Goal: Use online tool/utility: Utilize a website feature to perform a specific function

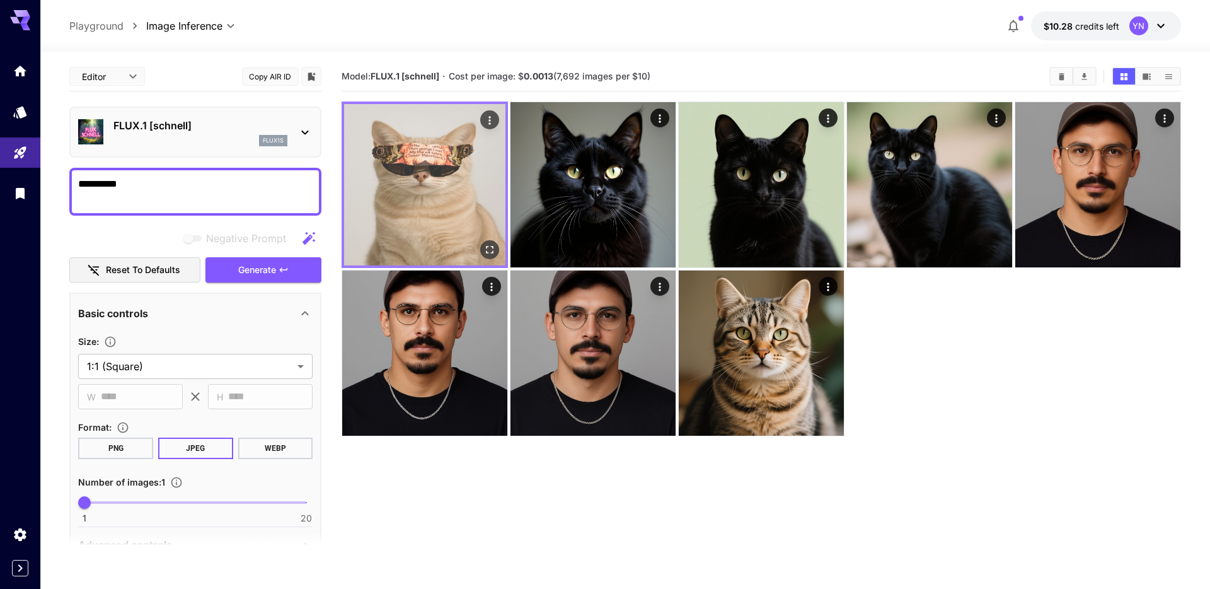
click at [437, 187] on img at bounding box center [424, 184] width 161 height 161
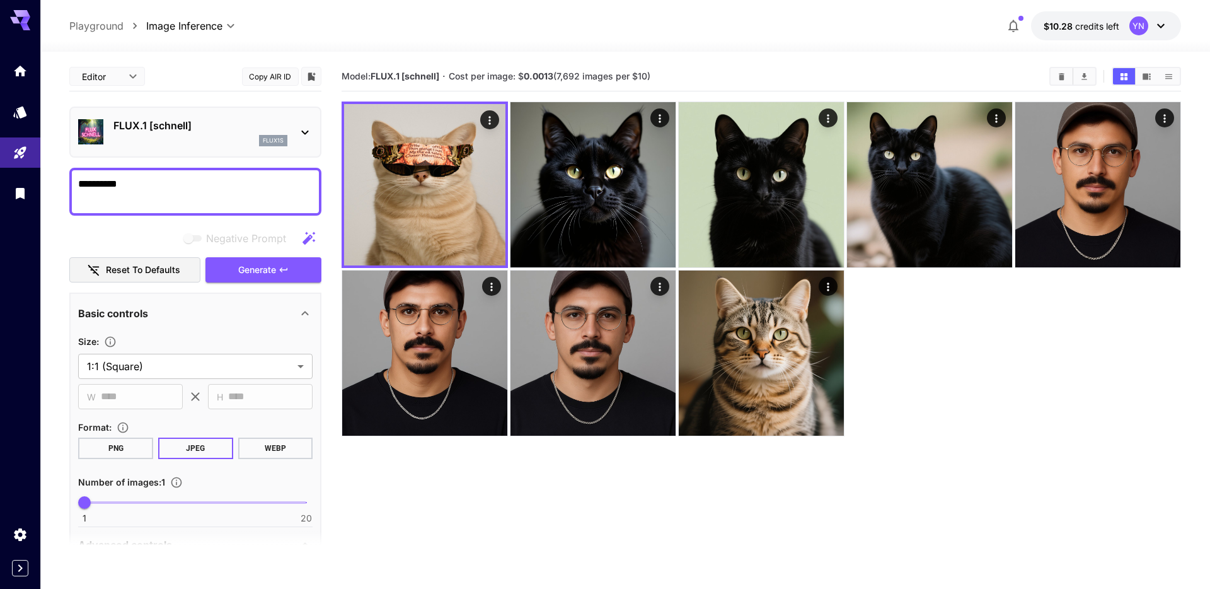
click at [20, 32] on div at bounding box center [20, 122] width 40 height 185
click at [21, 53] on div at bounding box center [20, 122] width 40 height 185
click at [21, 71] on icon "Home" at bounding box center [21, 67] width 15 height 15
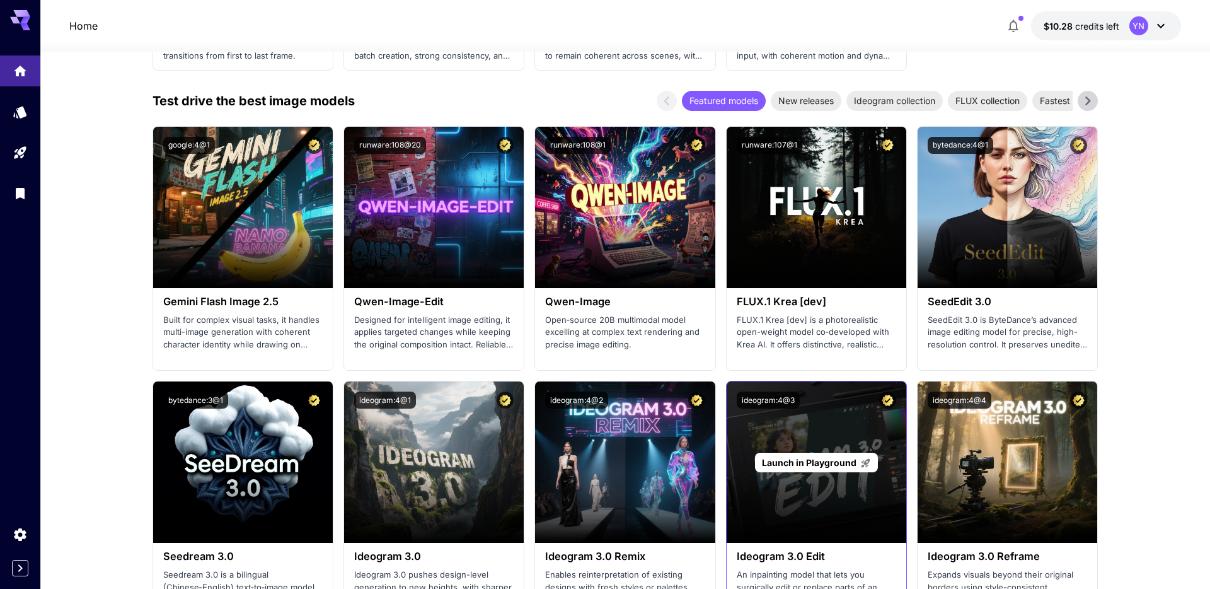
scroll to position [1372, 0]
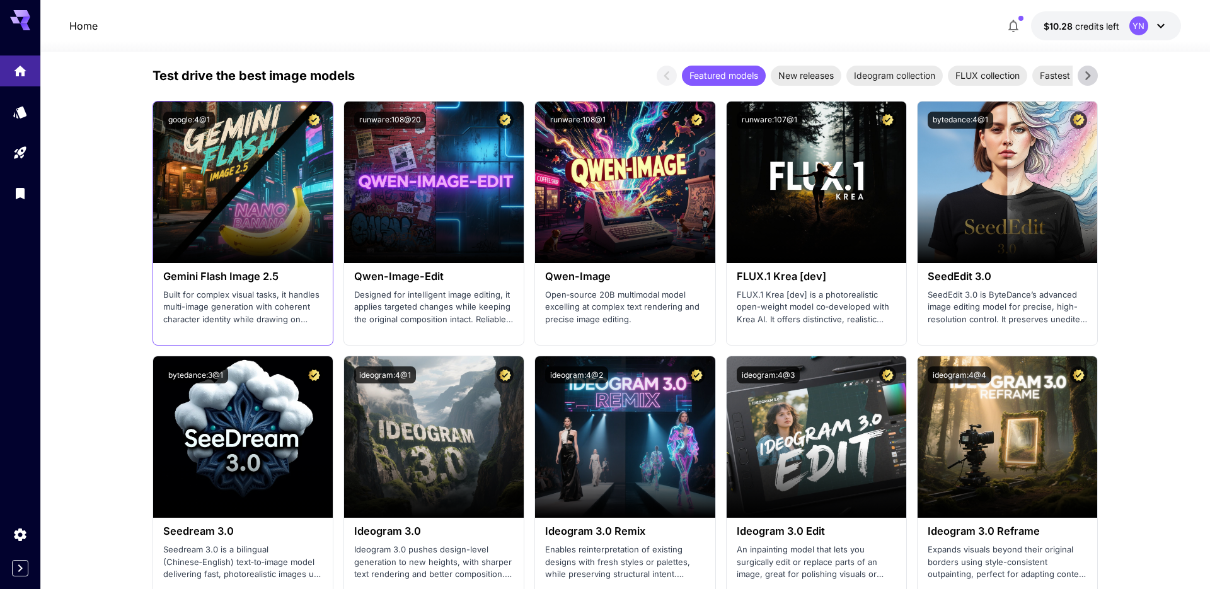
click at [248, 268] on div "Gemini Flash Image 2.5 Built for complex visual tasks, it handles multi-image g…" at bounding box center [243, 298] width 180 height 70
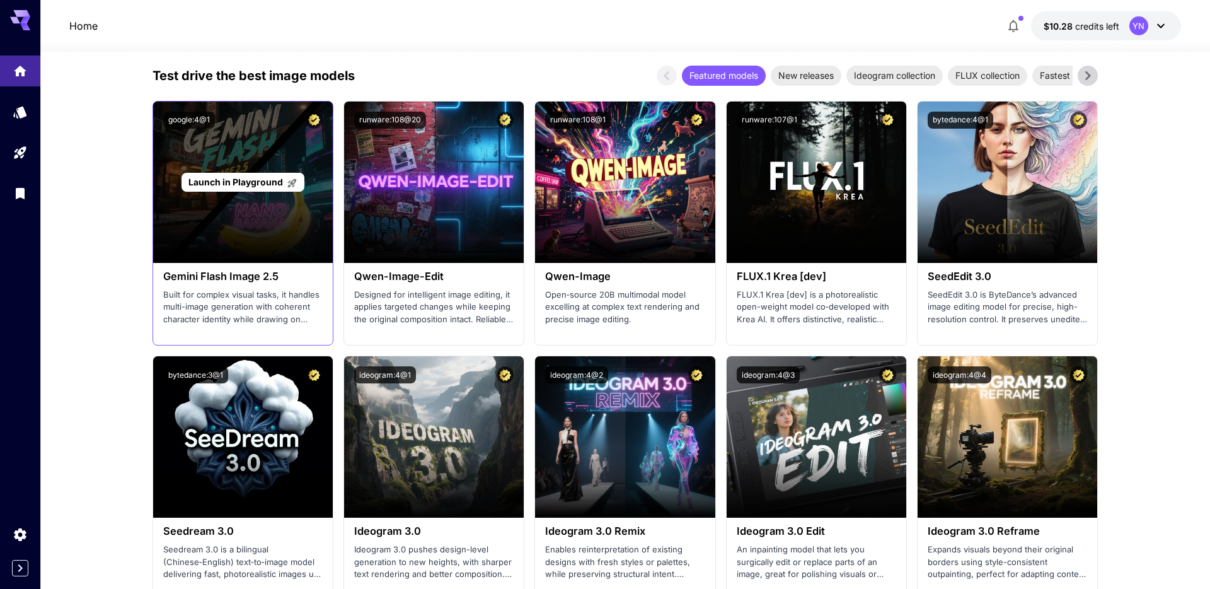
click at [243, 184] on span "Launch in Playground" at bounding box center [235, 181] width 95 height 11
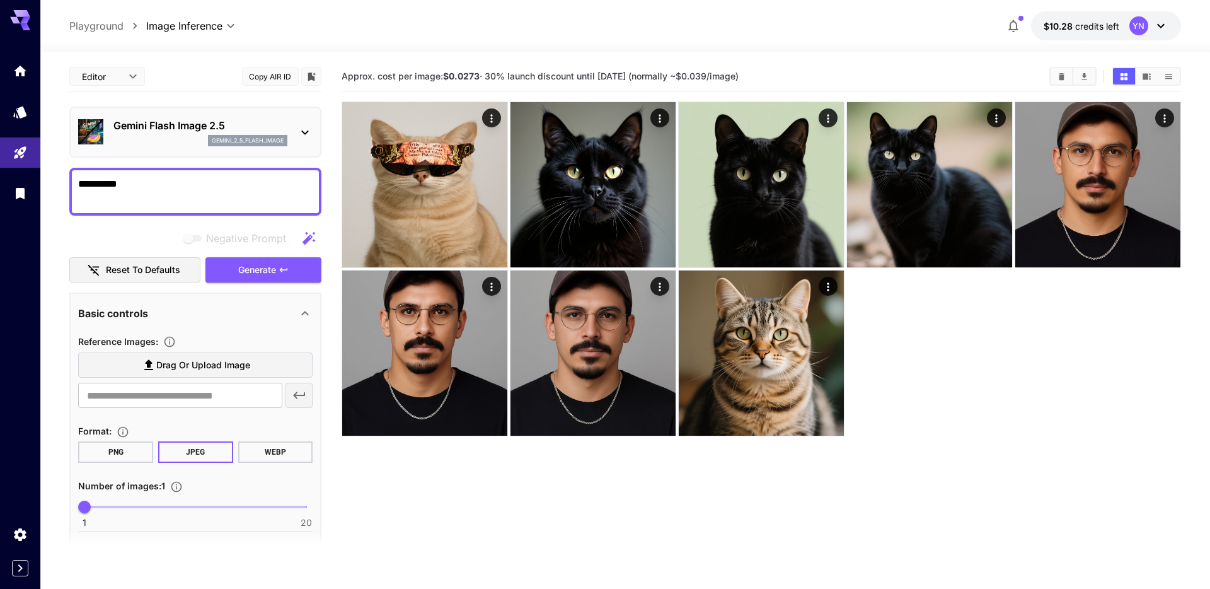
click at [258, 134] on div "Gemini Flash Image 2.5 gemini_2_5_flash_image" at bounding box center [200, 132] width 174 height 28
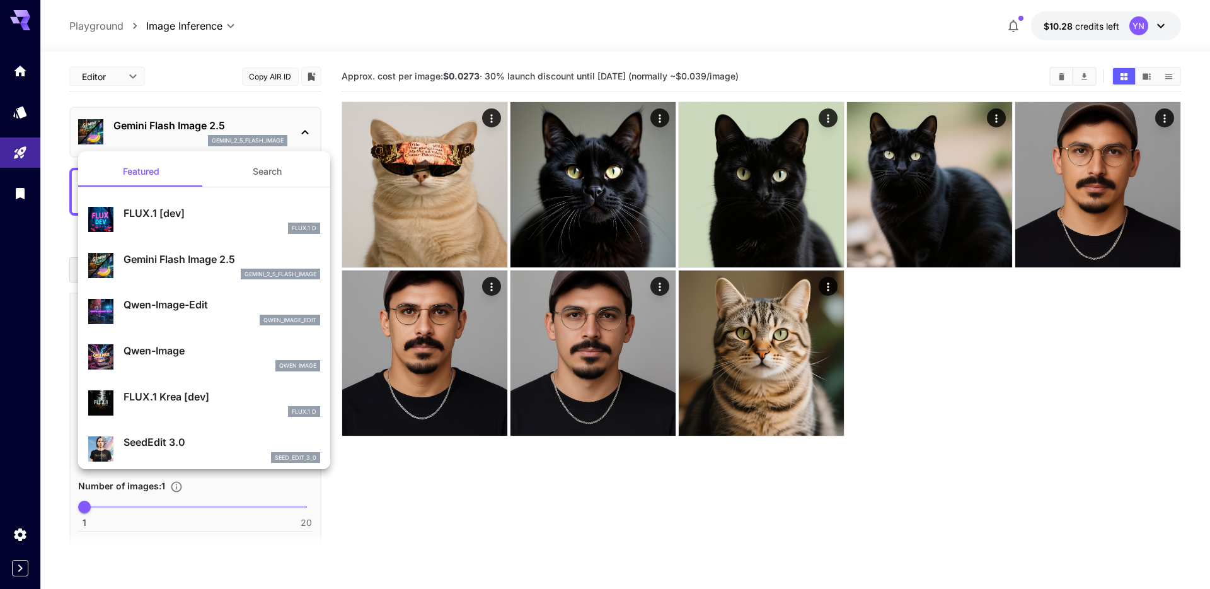
click at [352, 483] on div at bounding box center [605, 294] width 1210 height 589
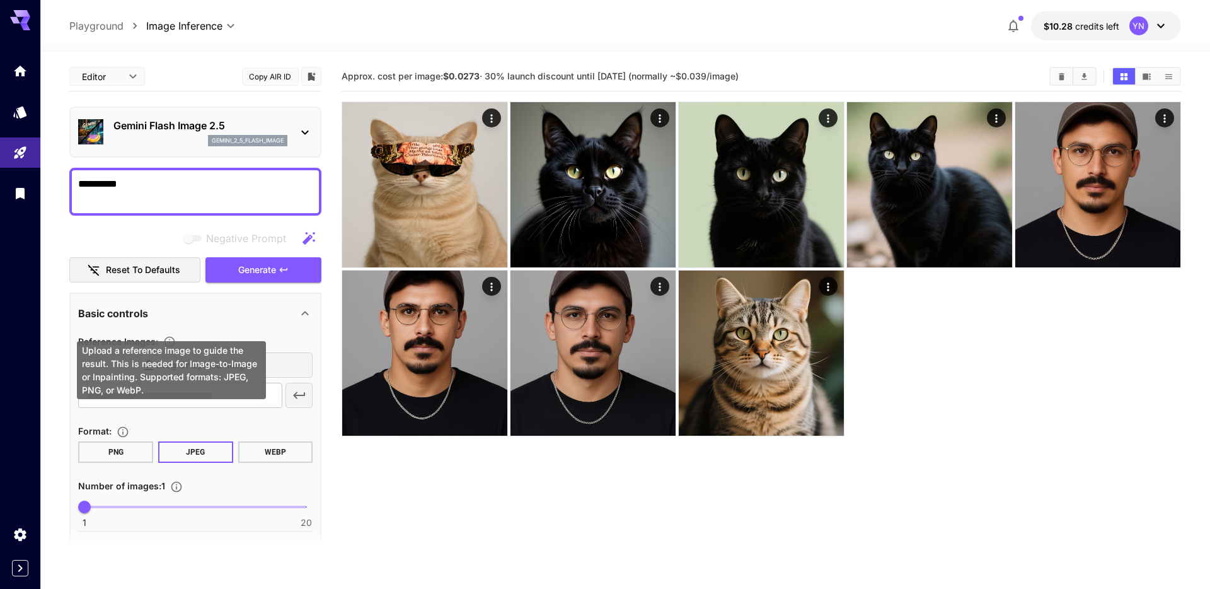
scroll to position [71, 0]
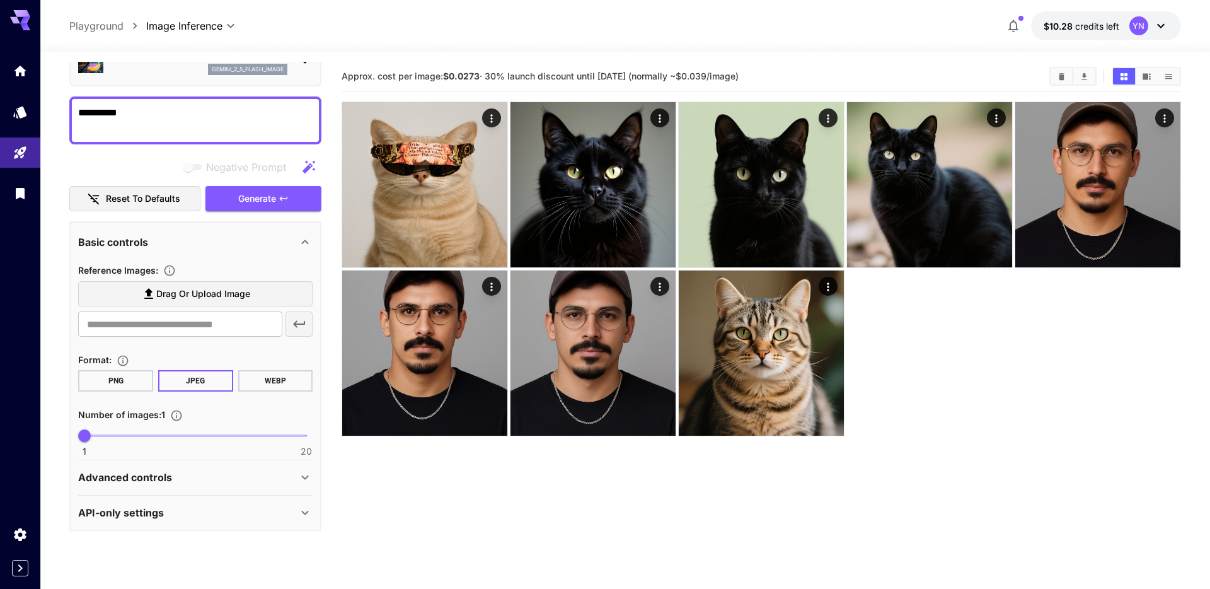
click at [180, 475] on div "Advanced controls" at bounding box center [187, 476] width 219 height 15
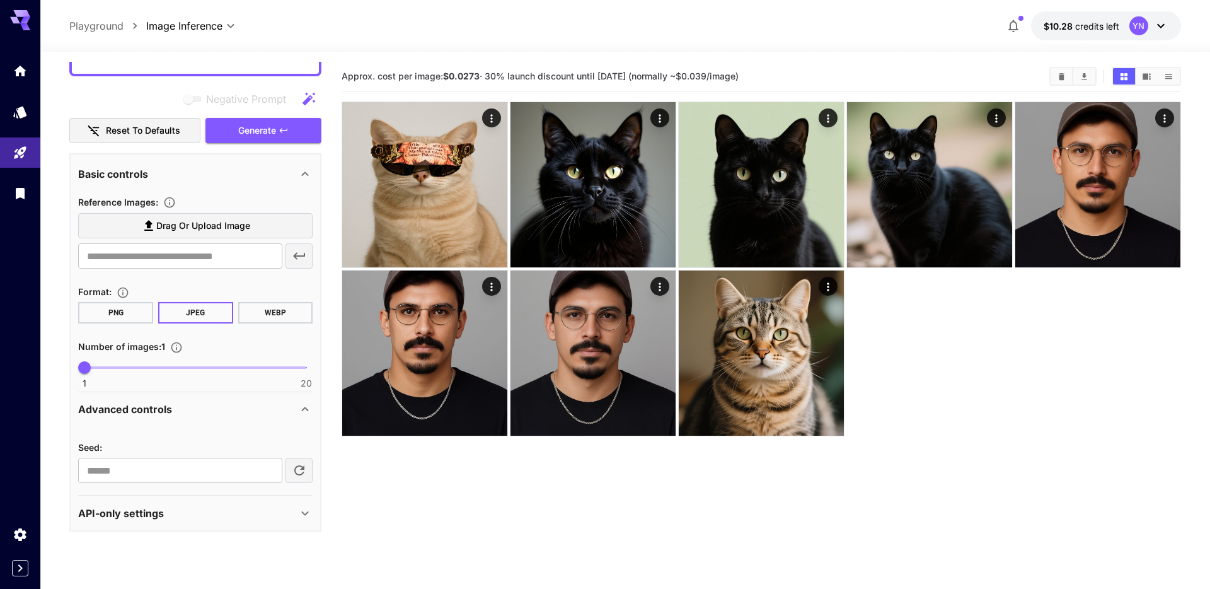
scroll to position [140, 0]
click at [179, 524] on div "API-only settings" at bounding box center [195, 512] width 234 height 30
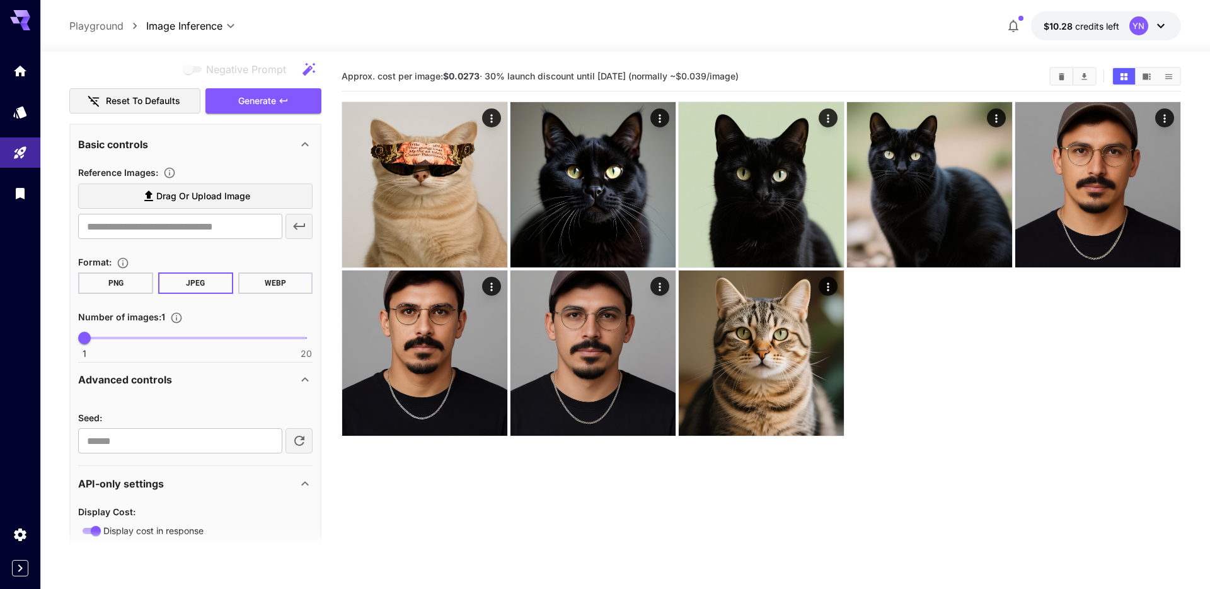
scroll to position [0, 0]
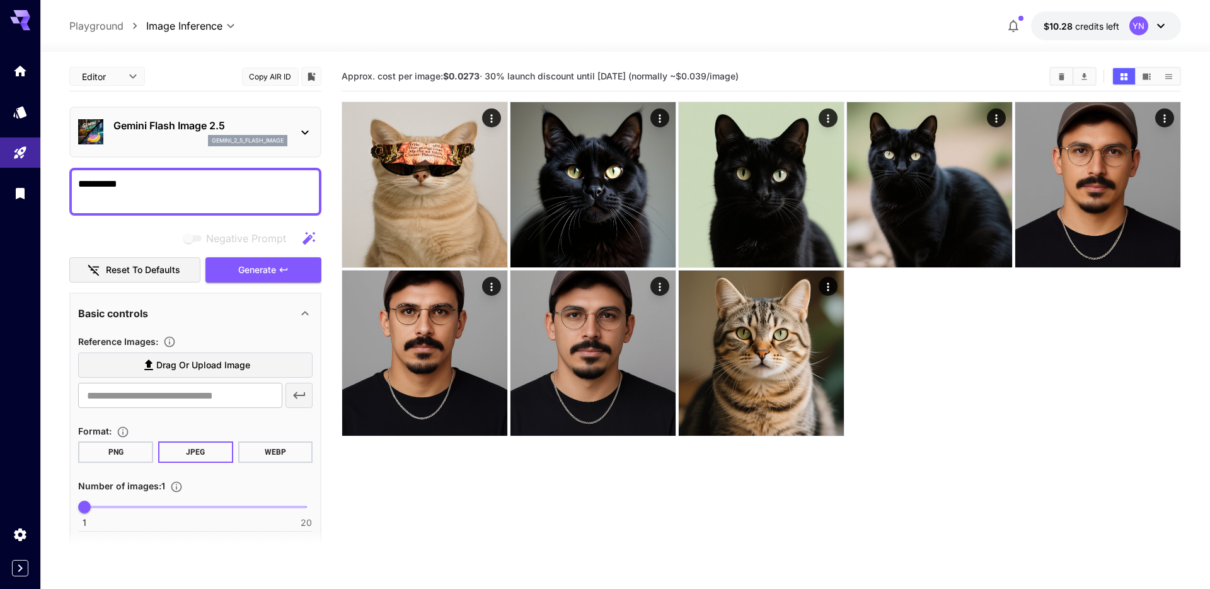
click at [122, 456] on button "PNG" at bounding box center [115, 451] width 75 height 21
click at [190, 439] on section "Format : PNG JPEG WEBP" at bounding box center [195, 443] width 234 height 40
click at [189, 456] on button "JPEG" at bounding box center [195, 451] width 75 height 21
click at [190, 233] on span "Negative prompts are not compatible with the selected model." at bounding box center [193, 238] width 25 height 15
click at [202, 187] on textarea "**********" at bounding box center [195, 191] width 234 height 30
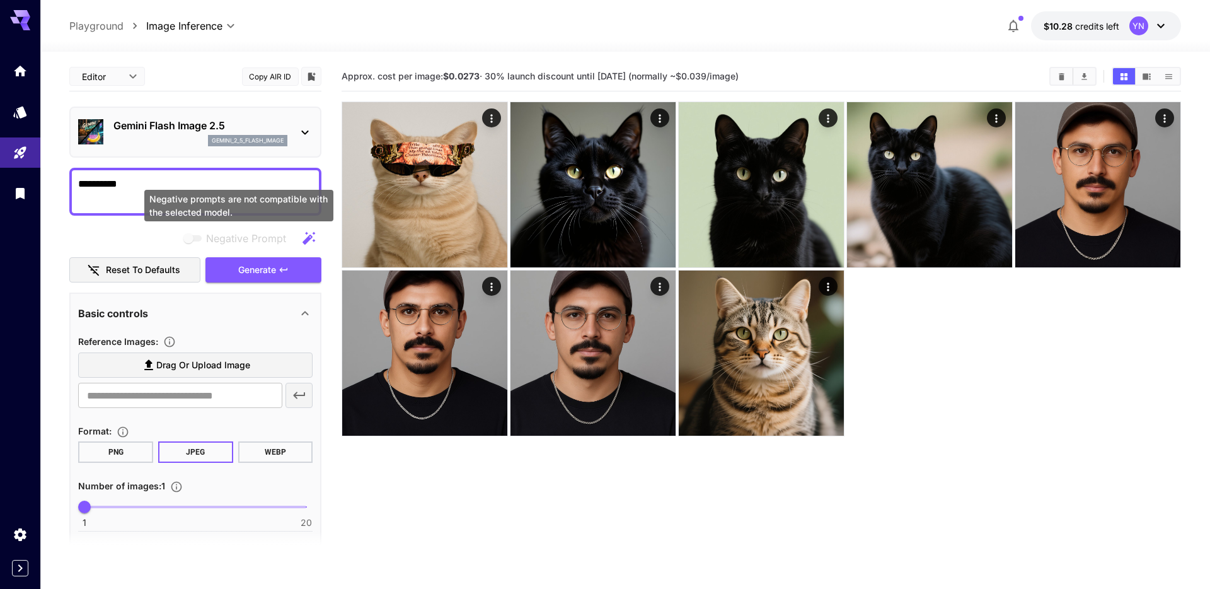
click at [211, 233] on span "Negative Prompt" at bounding box center [246, 238] width 80 height 15
click at [191, 233] on span "Negative prompts are not compatible with the selected model." at bounding box center [193, 238] width 25 height 15
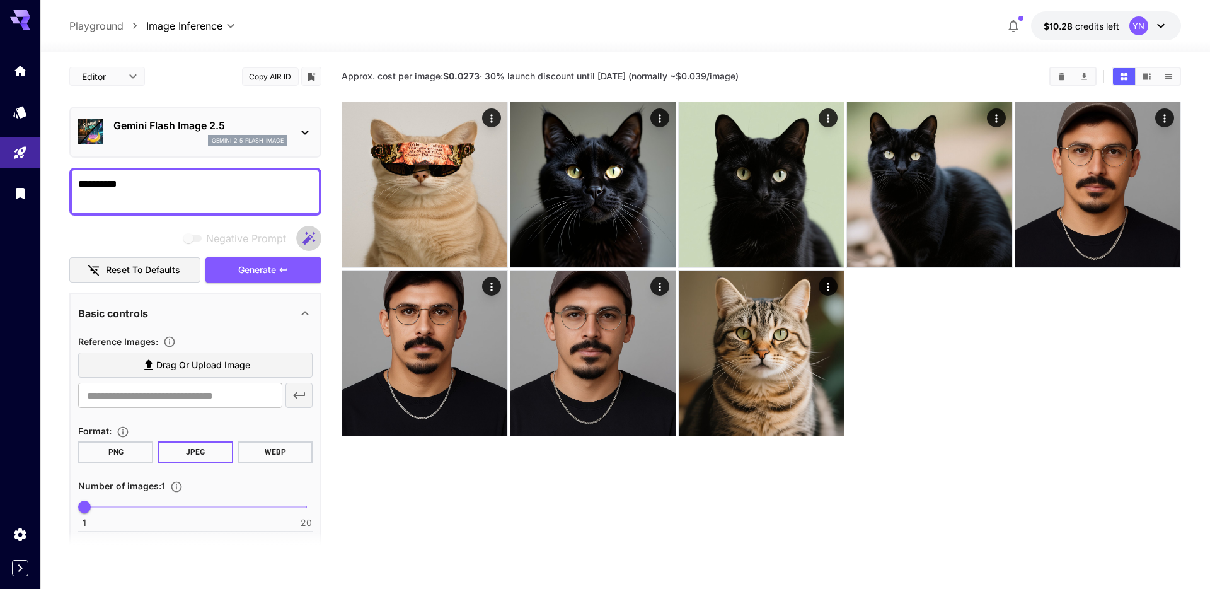
click at [313, 238] on icon "button" at bounding box center [308, 238] width 15 height 15
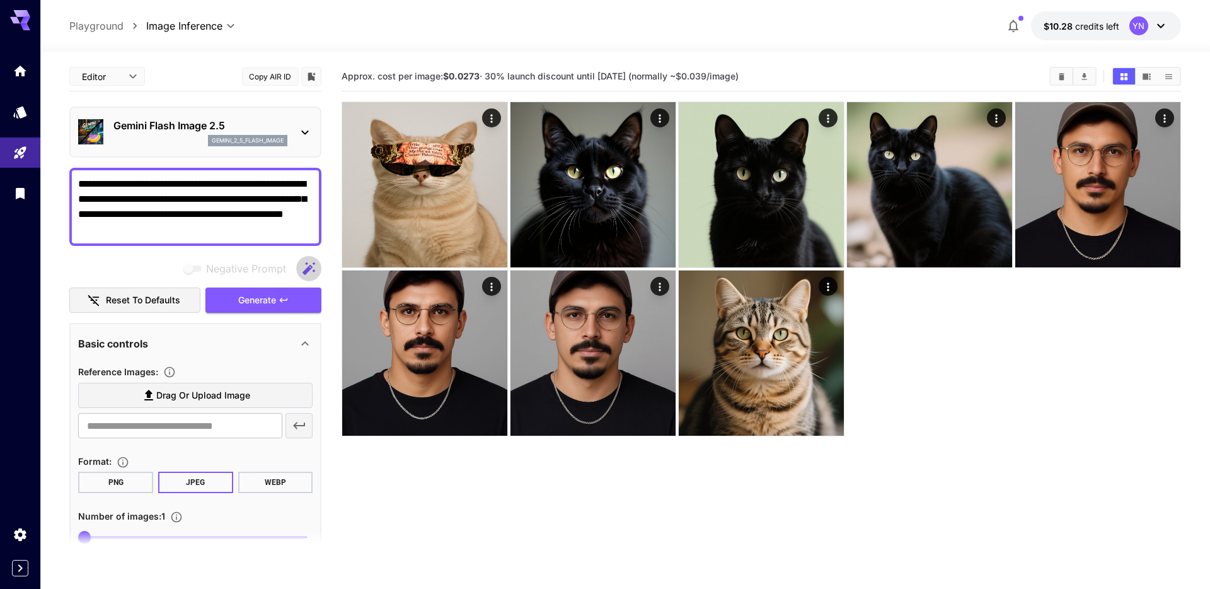
click at [309, 267] on icon "button" at bounding box center [308, 268] width 13 height 13
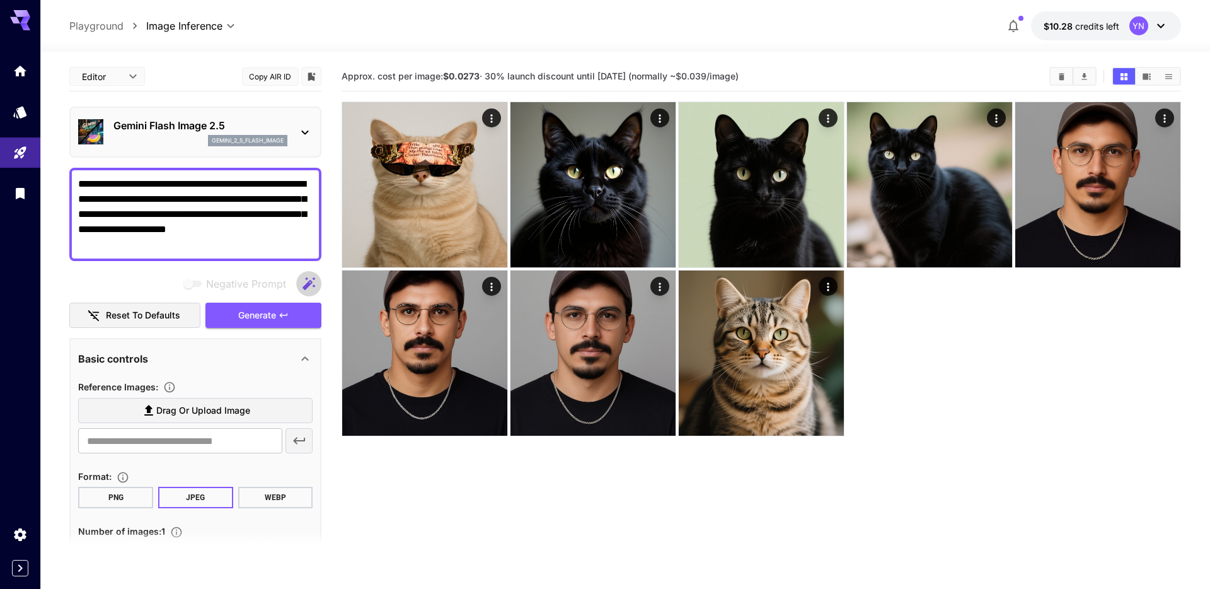
click at [310, 282] on icon "button" at bounding box center [308, 283] width 13 height 13
type textarea "**********"
click at [279, 146] on div "Gemini Flash Image 2.5 gemini_2_5_flash_image" at bounding box center [195, 132] width 234 height 38
